Goal: Task Accomplishment & Management: Manage account settings

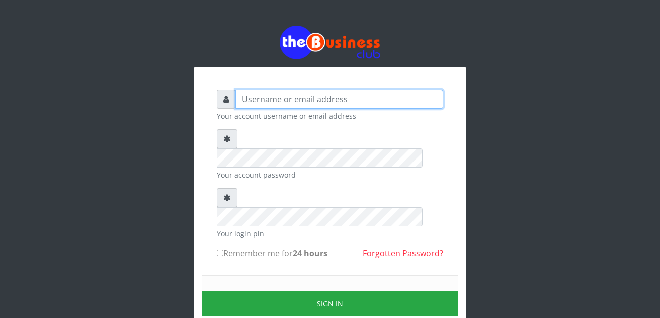
click at [298, 105] on input "text" at bounding box center [339, 98] width 208 height 19
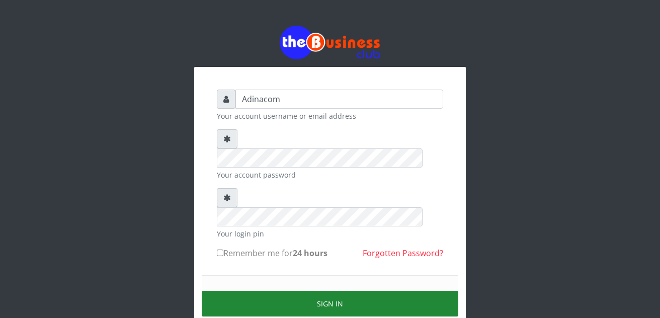
click at [321, 291] on button "Sign in" at bounding box center [330, 304] width 256 height 26
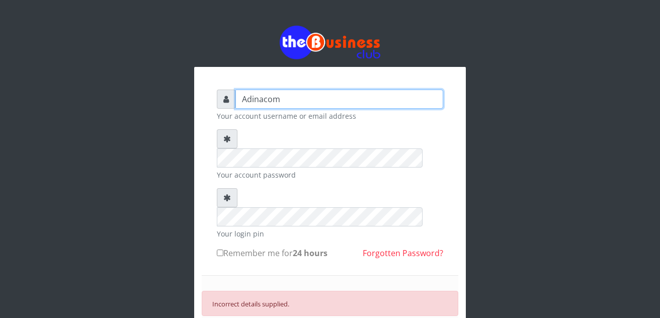
click at [256, 97] on input "Adinacom" at bounding box center [339, 98] width 208 height 19
click at [265, 101] on input "Adonacom" at bounding box center [339, 98] width 208 height 19
type input "Adonaicom"
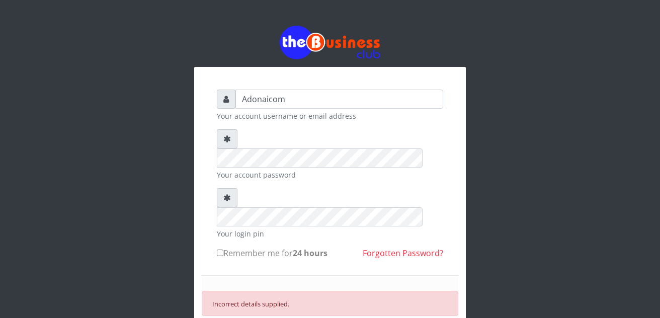
click at [228, 142] on icon at bounding box center [227, 139] width 8 height 8
click at [226, 194] on icon at bounding box center [227, 198] width 8 height 8
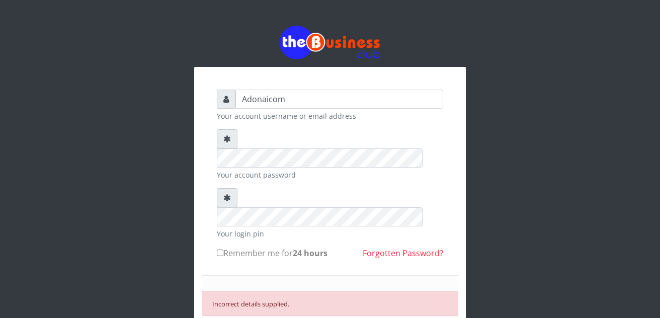
click at [226, 194] on icon at bounding box center [227, 198] width 8 height 8
click at [403, 247] on link "Forgotten Password?" at bounding box center [402, 252] width 80 height 11
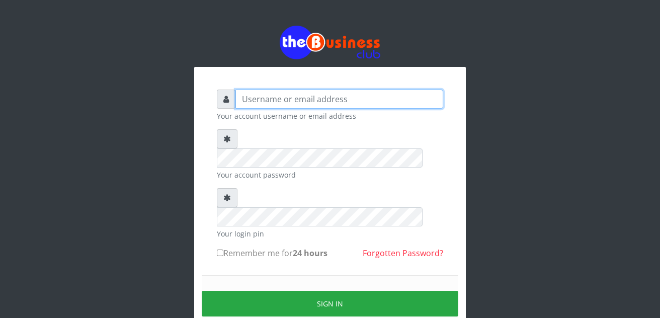
click at [265, 96] on input "text" at bounding box center [339, 98] width 208 height 19
type input "Adonaicom"
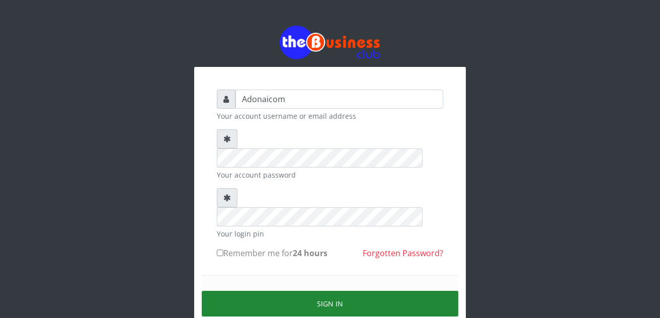
click at [333, 291] on button "Sign in" at bounding box center [330, 304] width 256 height 26
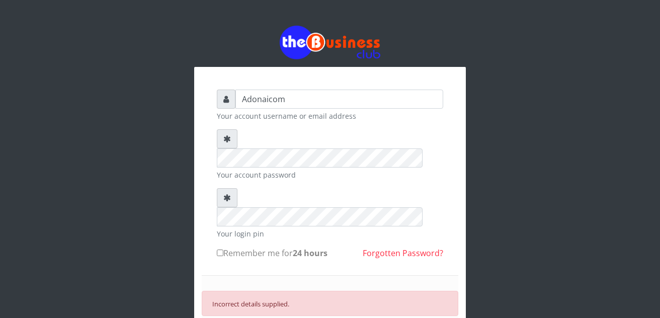
scroll to position [76, 0]
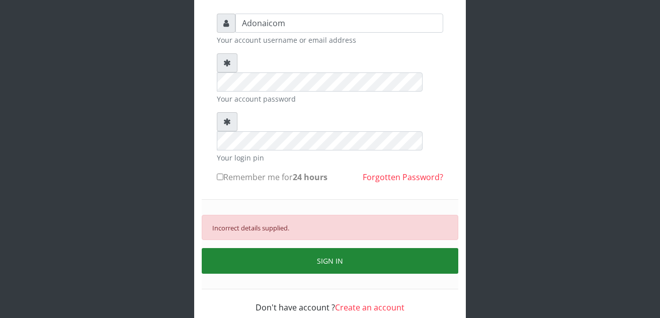
click at [324, 248] on button "SIGN IN" at bounding box center [330, 261] width 256 height 26
click at [321, 248] on button "SIGN IN" at bounding box center [330, 261] width 256 height 26
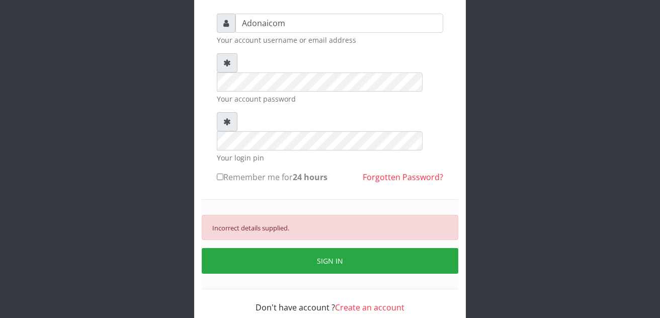
click at [396, 171] on link "Forgotten Password?" at bounding box center [402, 176] width 80 height 11
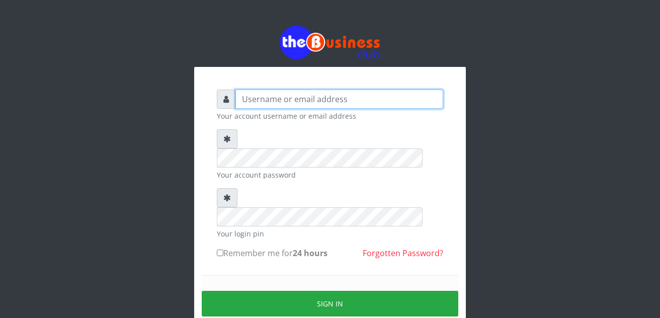
click at [264, 103] on input "text" at bounding box center [339, 98] width 208 height 19
type input "a"
type input "Adonaicom"
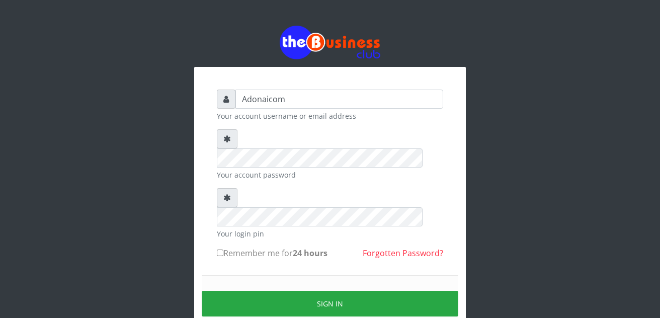
click at [233, 163] on form "Adonaicom Your account username or email address Your account password Your log…" at bounding box center [330, 222] width 226 height 266
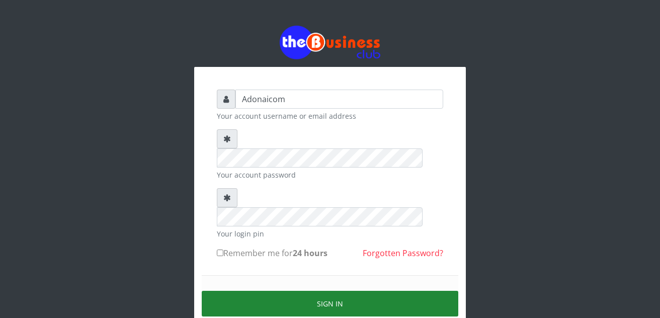
click at [330, 291] on button "Sign in" at bounding box center [330, 304] width 256 height 26
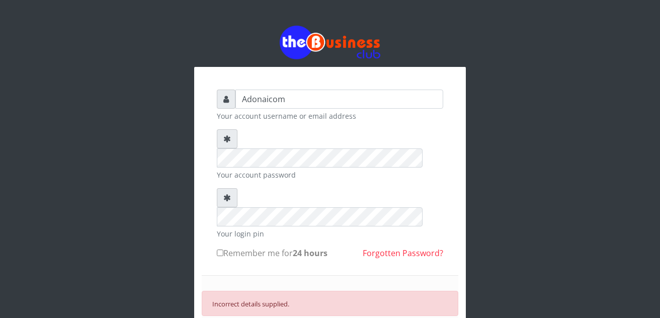
click at [228, 141] on icon at bounding box center [227, 139] width 8 height 8
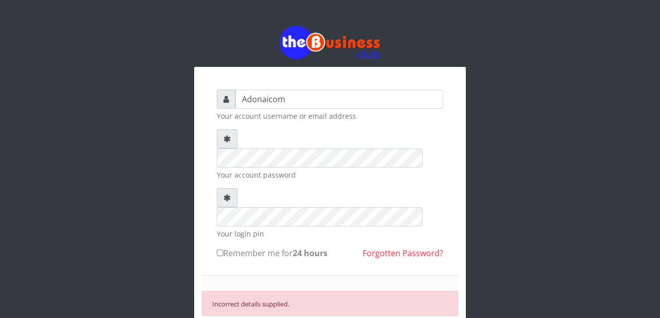
click at [228, 141] on icon at bounding box center [227, 139] width 8 height 8
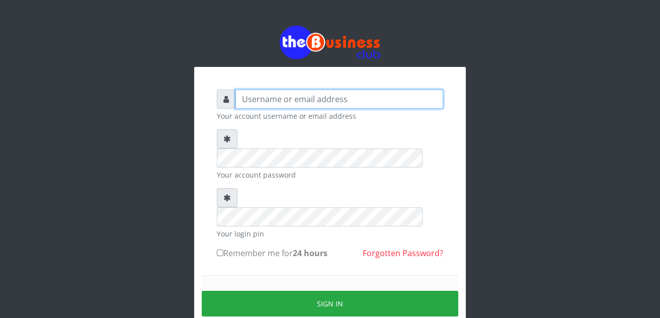
click at [272, 98] on input "text" at bounding box center [339, 98] width 208 height 19
type input "a"
type input "Adonaicom"
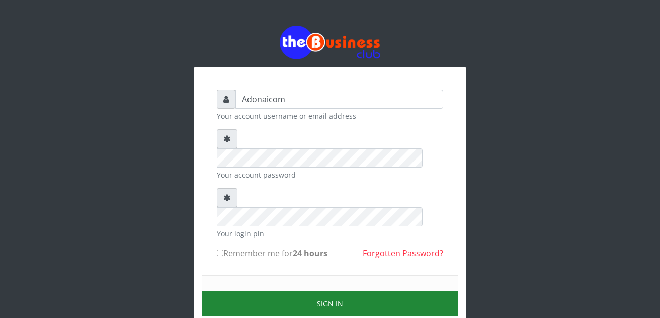
click at [330, 291] on button "Sign in" at bounding box center [330, 304] width 256 height 26
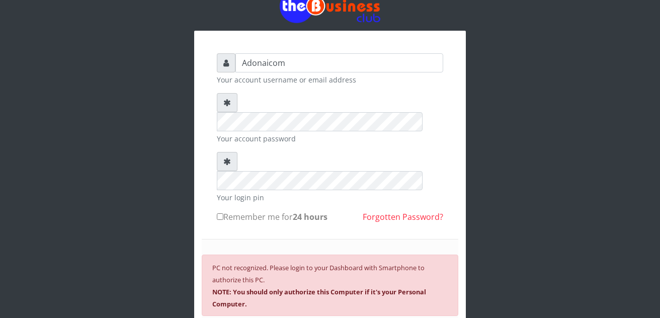
scroll to position [84, 0]
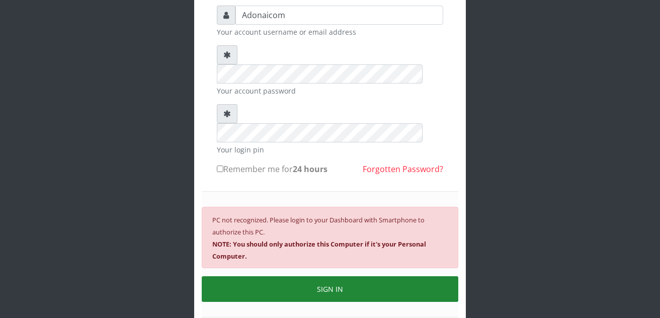
click at [321, 276] on button "SIGN IN" at bounding box center [330, 289] width 256 height 26
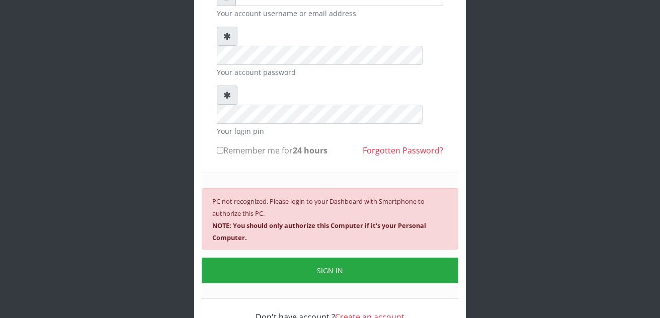
scroll to position [112, 0]
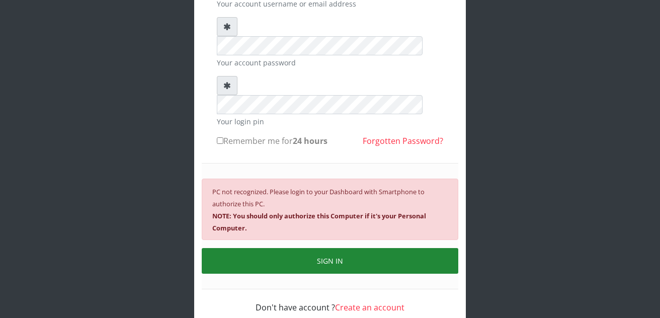
click at [329, 248] on button "SIGN IN" at bounding box center [330, 261] width 256 height 26
click at [321, 248] on button "SIGN IN" at bounding box center [330, 261] width 256 height 26
click at [347, 248] on button "SIGN IN" at bounding box center [330, 261] width 256 height 26
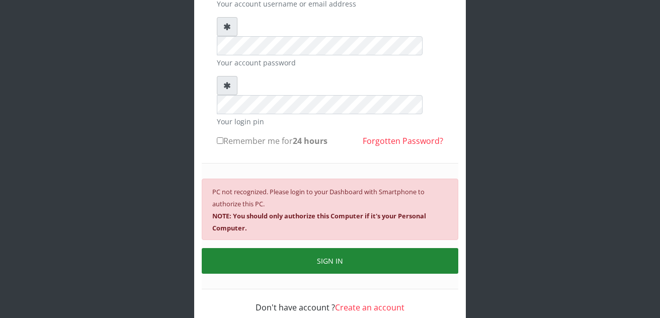
click at [347, 248] on button "SIGN IN" at bounding box center [330, 261] width 256 height 26
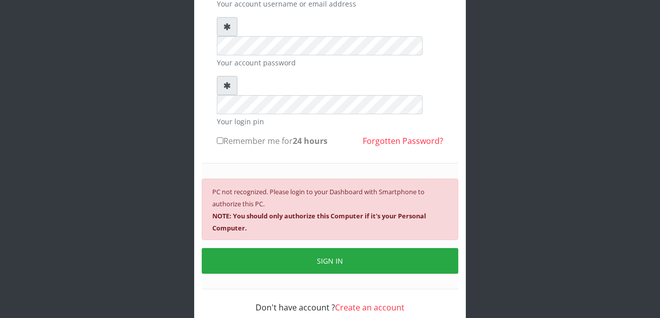
click at [223, 137] on input "Remember me for 24 hours" at bounding box center [220, 140] width 7 height 7
checkbox input "true"
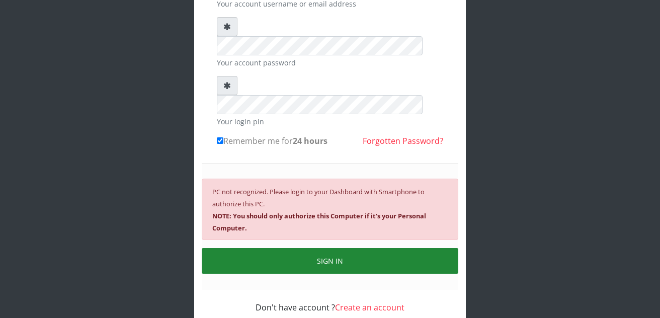
click at [322, 248] on button "SIGN IN" at bounding box center [330, 261] width 256 height 26
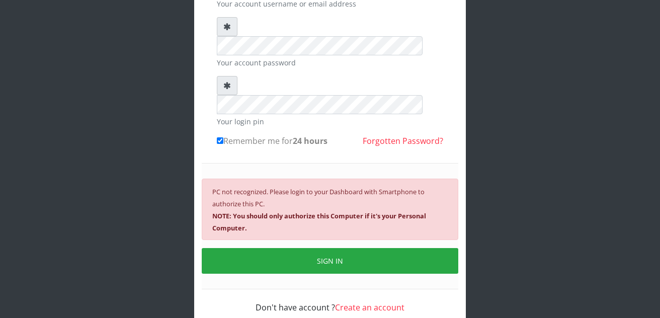
click at [281, 211] on b "NOTE: You should only authorize this Computer if it's your Personal Computer." at bounding box center [319, 221] width 214 height 21
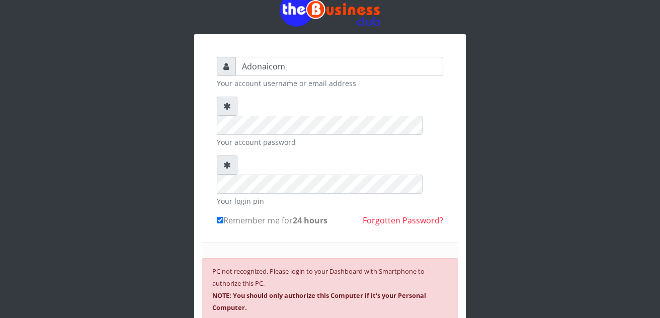
scroll to position [31, 0]
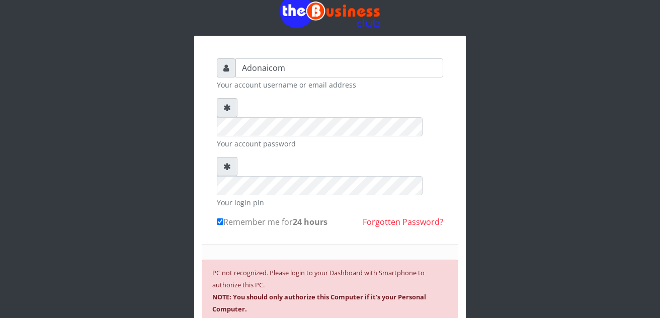
click at [115, 101] on div "Adonaicom Your account username or email address Your account password Your log…" at bounding box center [329, 203] width 573 height 468
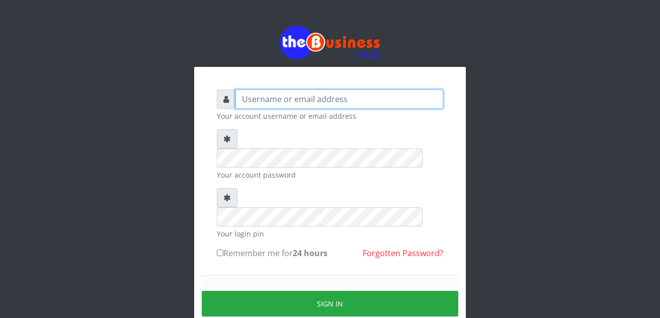
click at [318, 98] on input "text" at bounding box center [339, 98] width 208 height 19
